Goal: Task Accomplishment & Management: Manage account settings

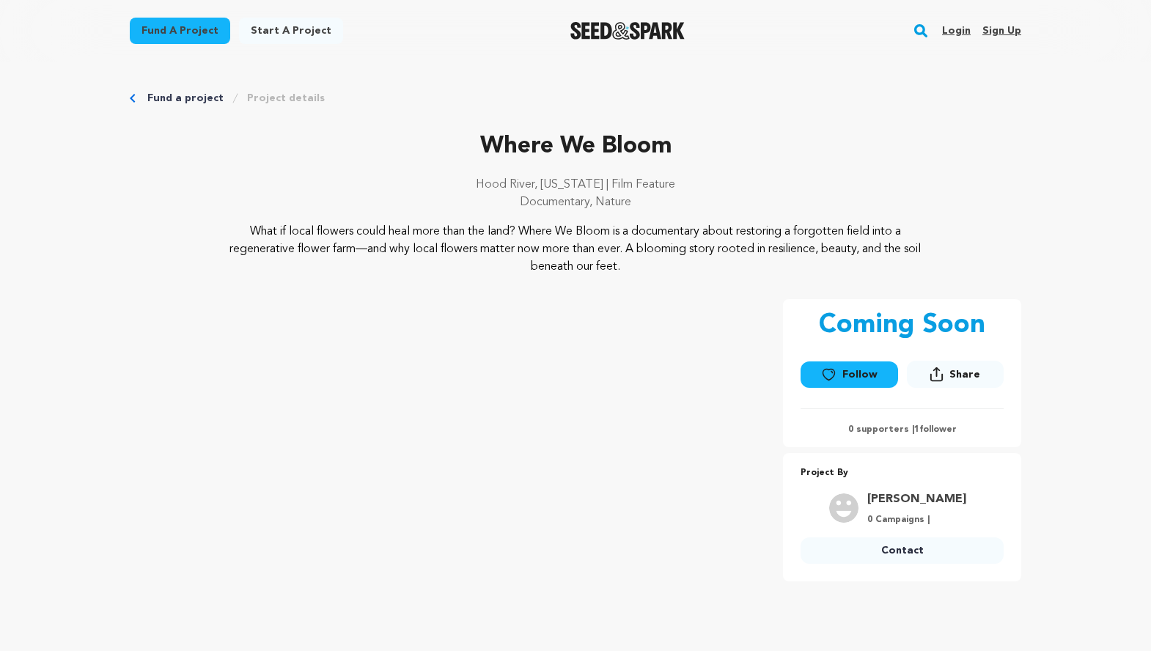
click at [955, 30] on link "Login" at bounding box center [956, 30] width 29 height 23
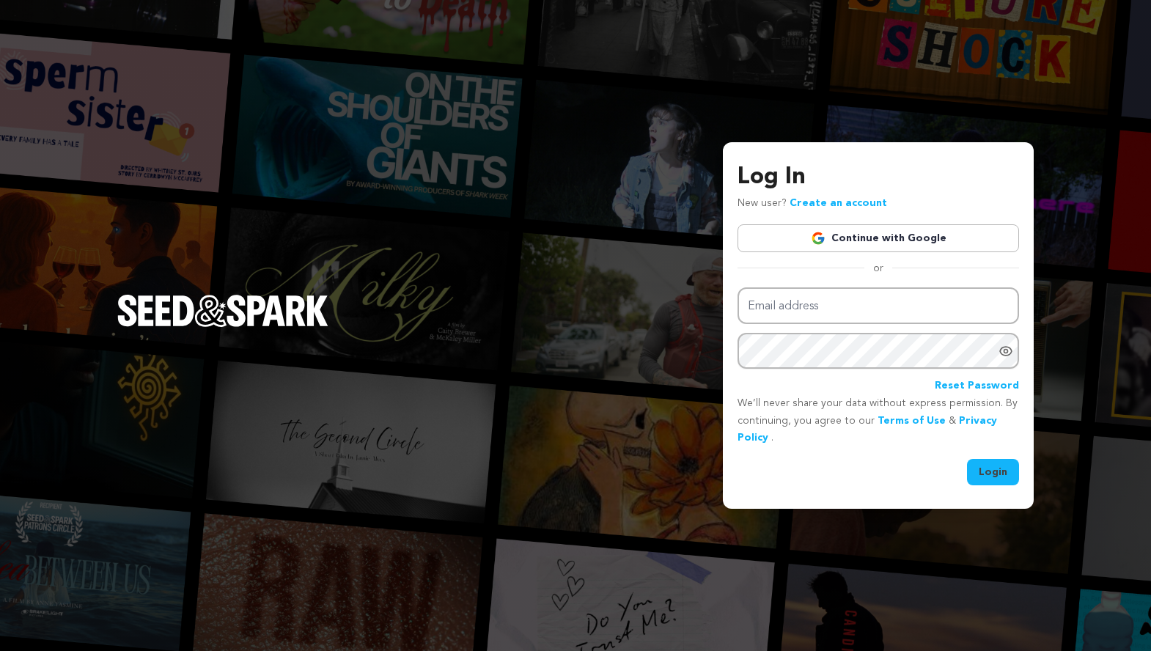
click at [862, 243] on link "Continue with Google" at bounding box center [879, 238] width 282 height 28
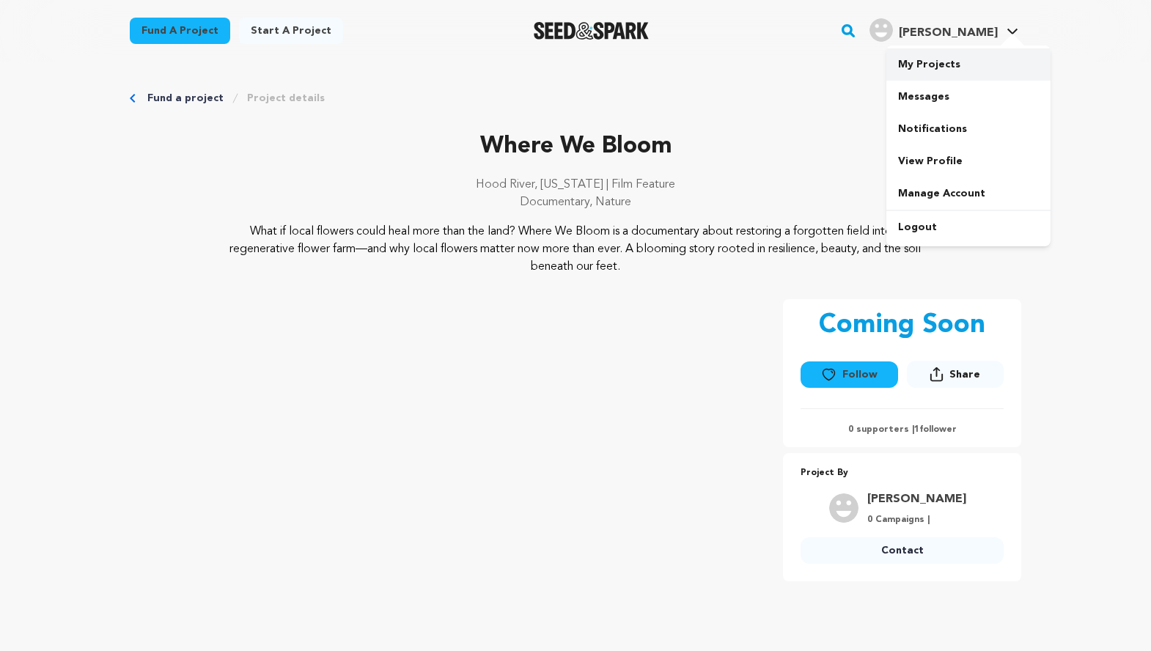
click at [936, 65] on link "My Projects" at bounding box center [968, 64] width 164 height 32
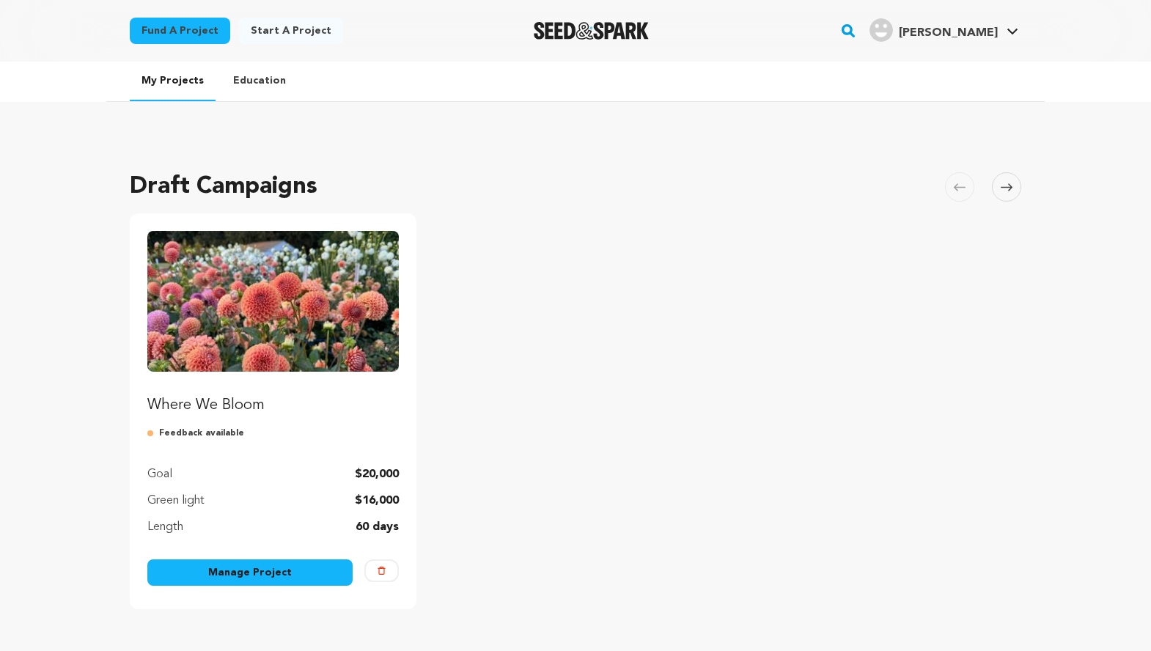
click at [228, 574] on link "Manage Project" at bounding box center [249, 572] width 205 height 26
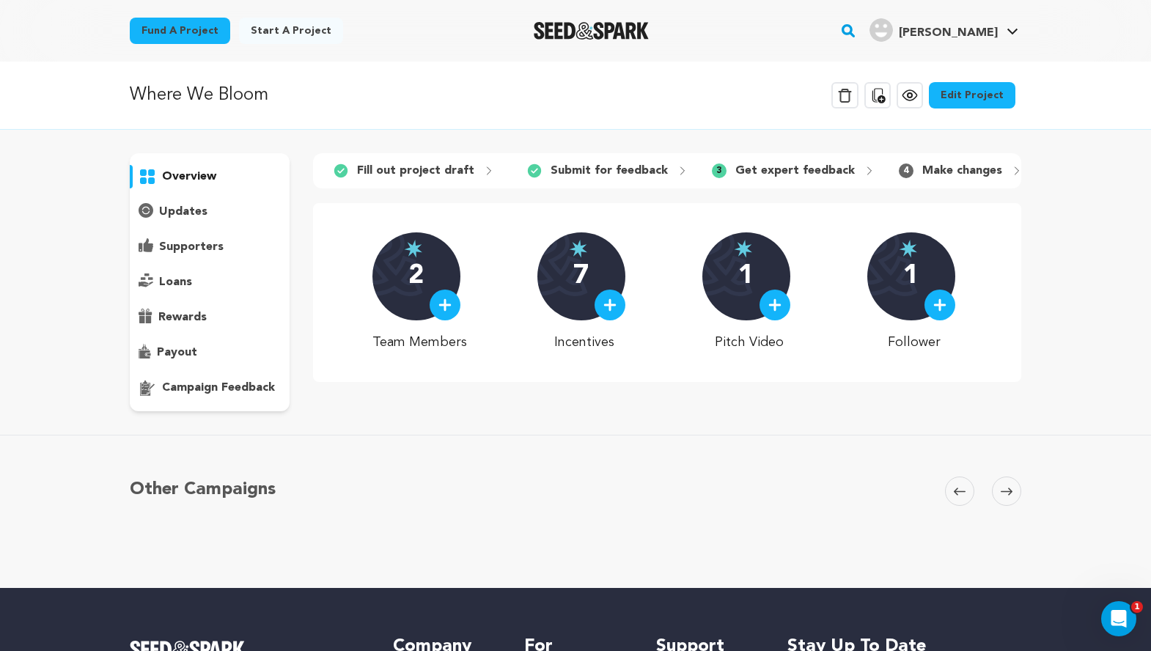
click at [452, 302] on img at bounding box center [444, 304] width 13 height 13
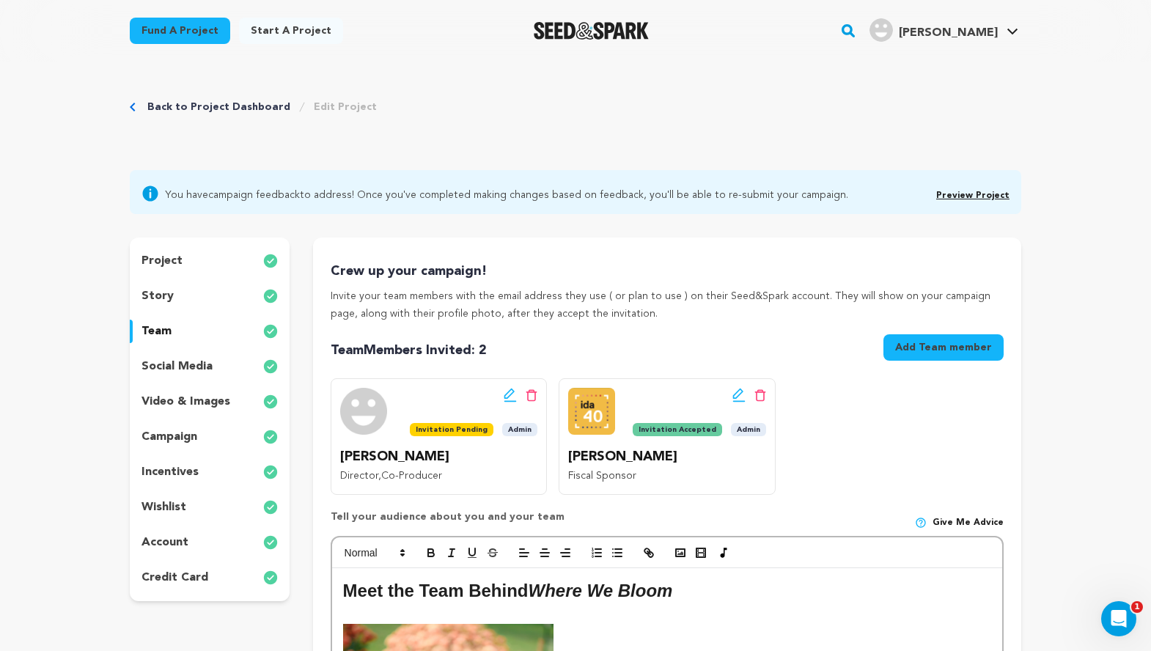
click at [511, 394] on icon at bounding box center [509, 394] width 10 height 10
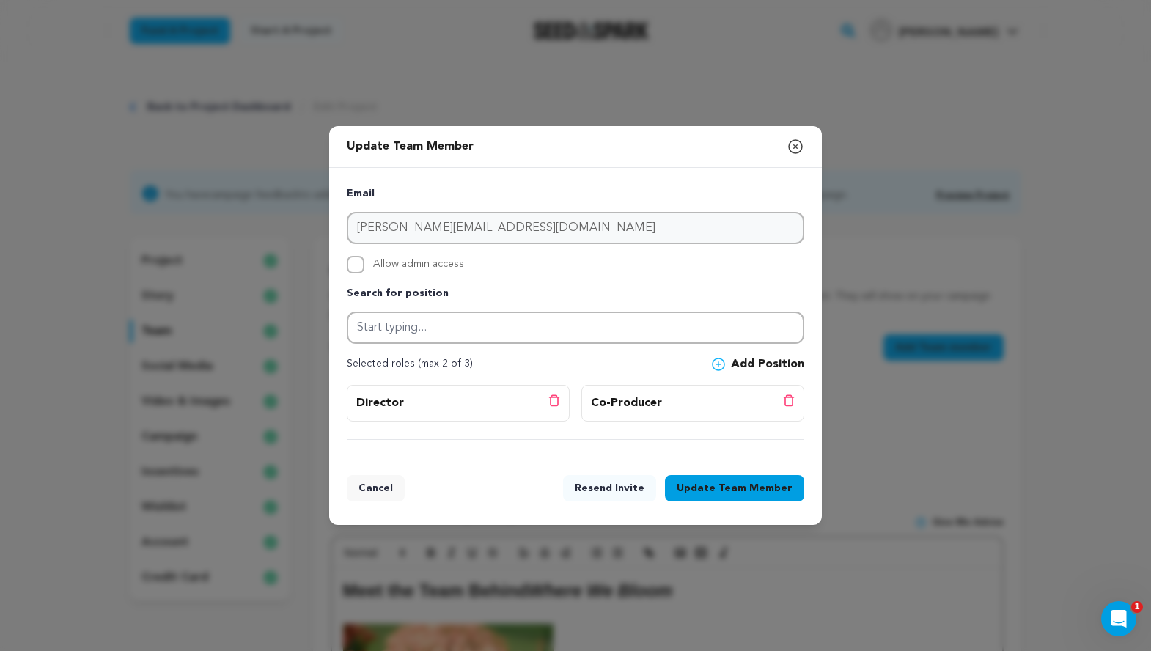
click at [445, 264] on span "Allow admin access" at bounding box center [418, 265] width 91 height 18
click at [364, 264] on input "Allow admin access" at bounding box center [356, 265] width 18 height 18
checkbox input "true"
click at [751, 492] on span "Team Member" at bounding box center [756, 488] width 74 height 15
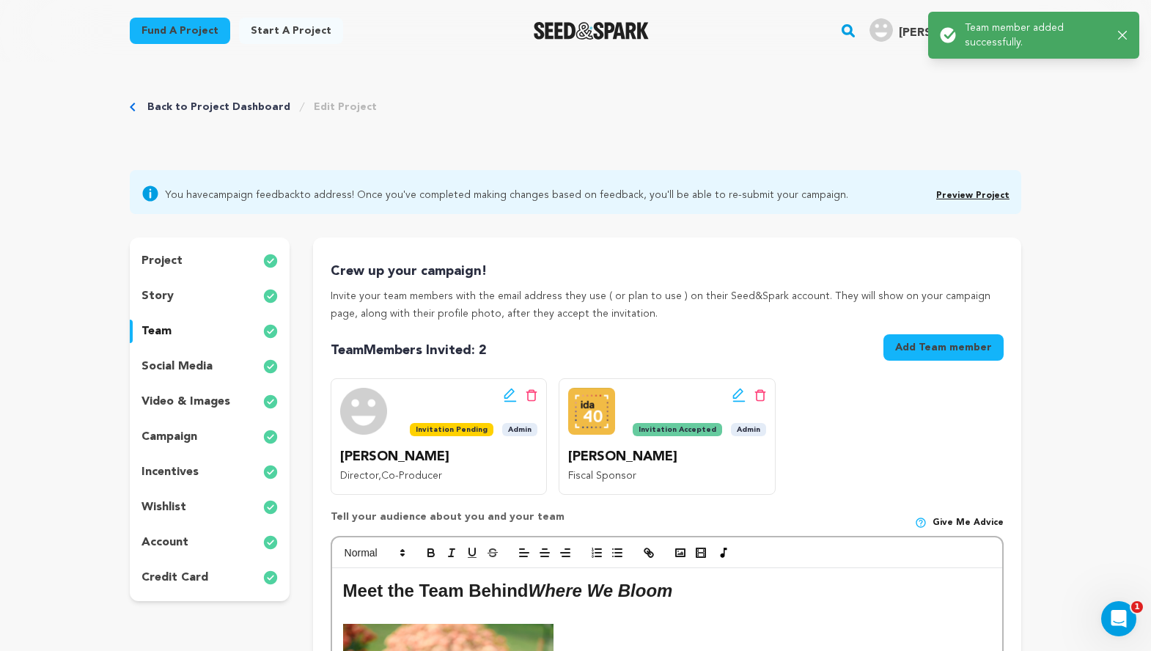
click at [506, 393] on icon at bounding box center [510, 395] width 13 height 15
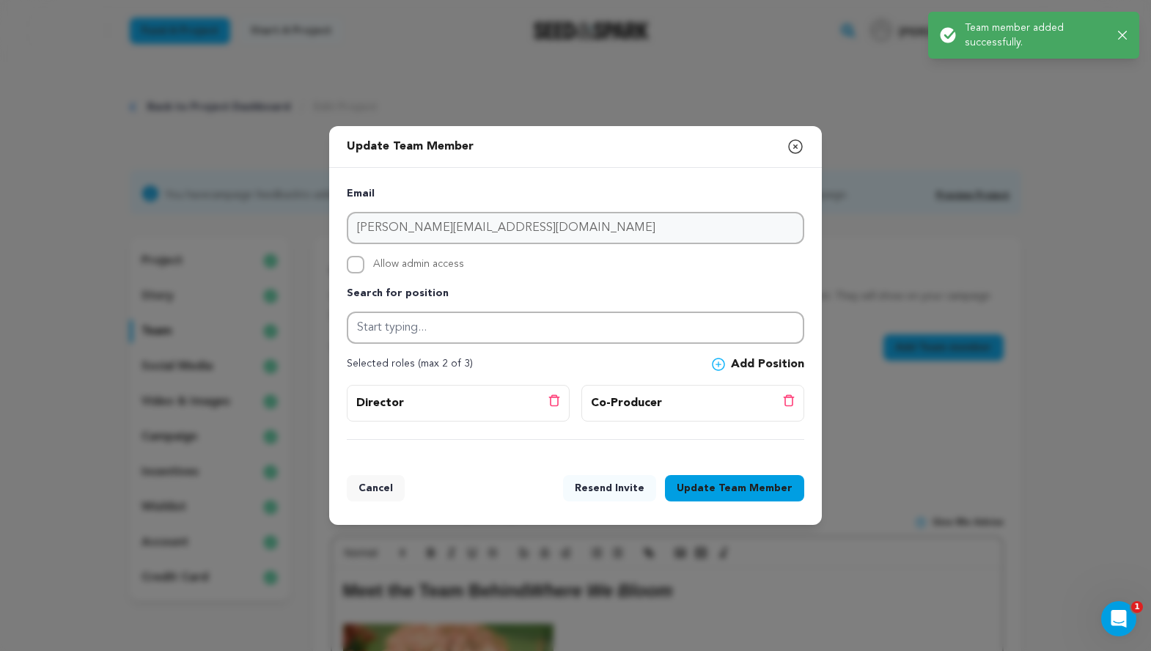
click at [623, 489] on button "Resend Invite" at bounding box center [609, 488] width 93 height 26
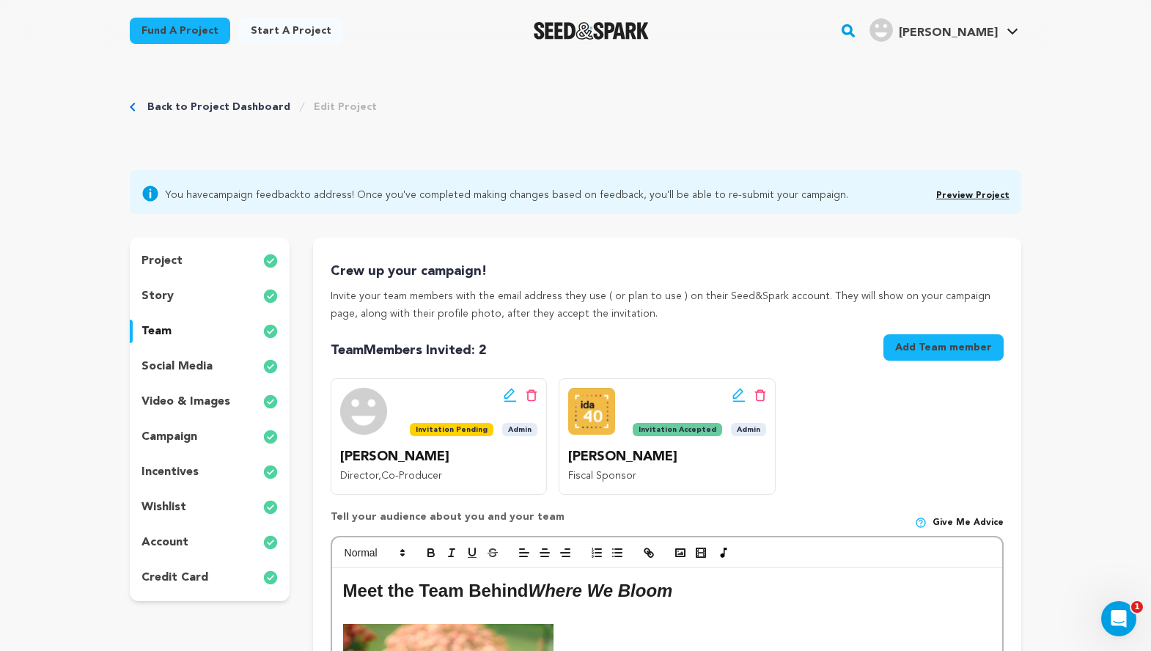
click at [175, 110] on link "Back to Project Dashboard" at bounding box center [218, 107] width 143 height 15
